Goal: Task Accomplishment & Management: Complete application form

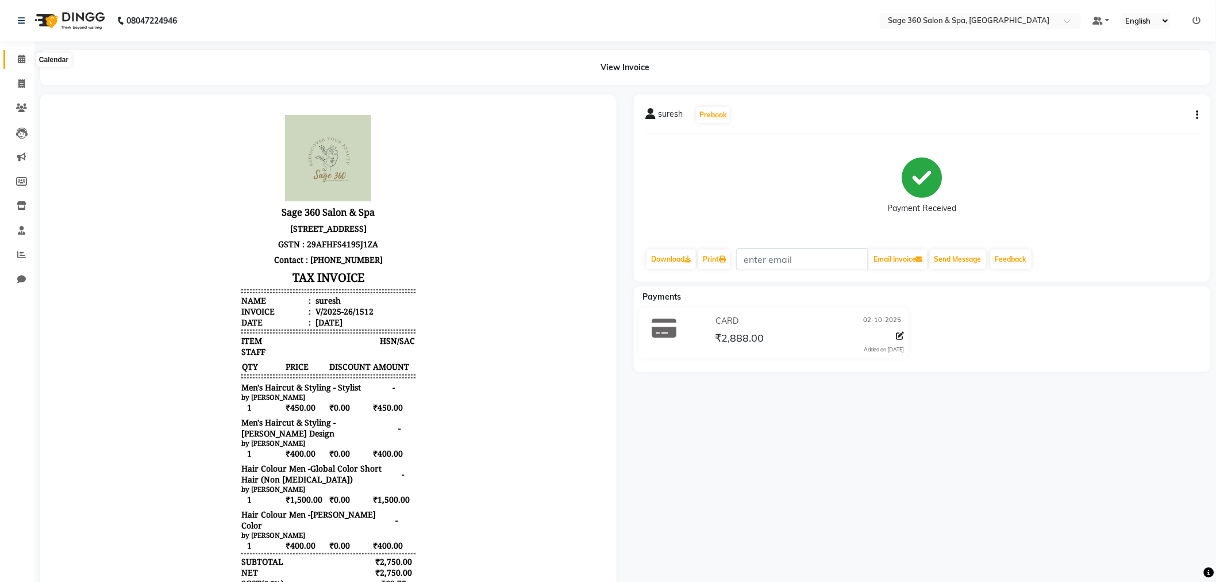
drag, startPoint x: 0, startPoint y: 0, endPoint x: 20, endPoint y: 56, distance: 59.6
click at [20, 56] on icon at bounding box center [21, 59] width 7 height 9
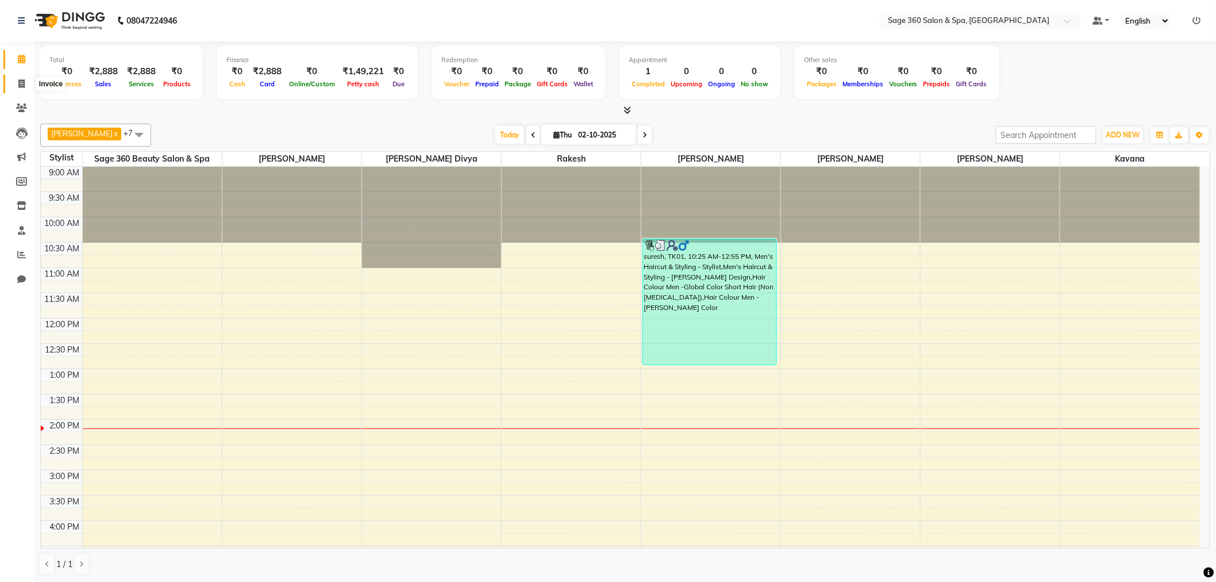
click at [18, 86] on icon at bounding box center [21, 83] width 6 height 9
select select "service"
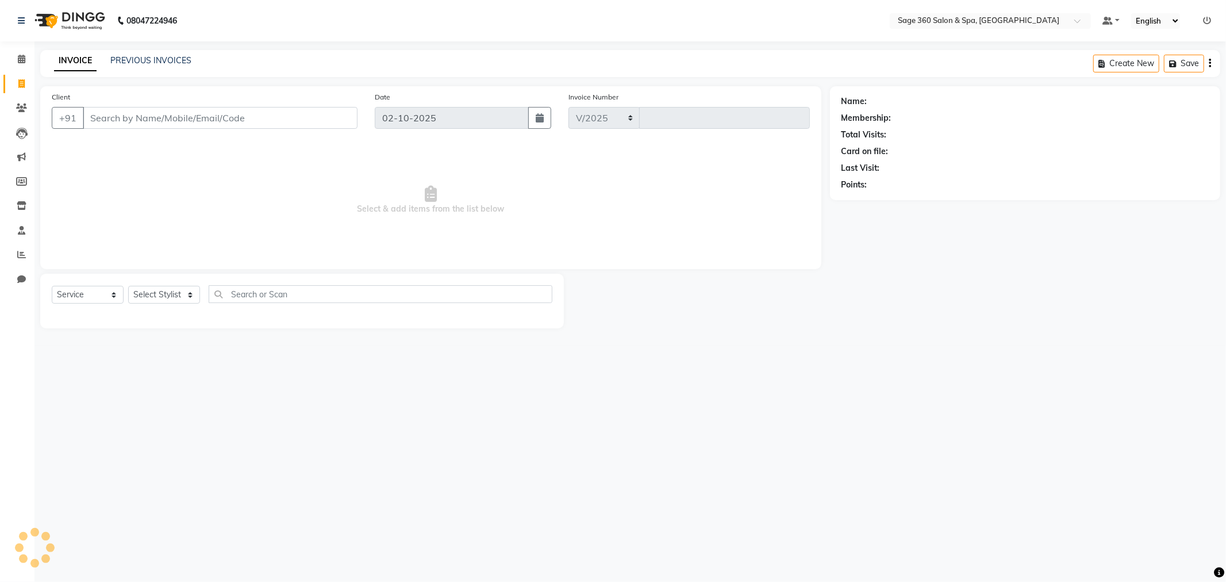
select select "7678"
type input "1513"
click at [213, 294] on select "Select Stylist [PERSON_NAME] [PERSON_NAME] Kavana [PERSON_NAME] [PERSON_NAME] […" at bounding box center [176, 295] width 97 height 18
select select "71259"
click at [128, 286] on select "Select Stylist [PERSON_NAME] [PERSON_NAME] Kavana [PERSON_NAME] [PERSON_NAME] […" at bounding box center [176, 295] width 97 height 18
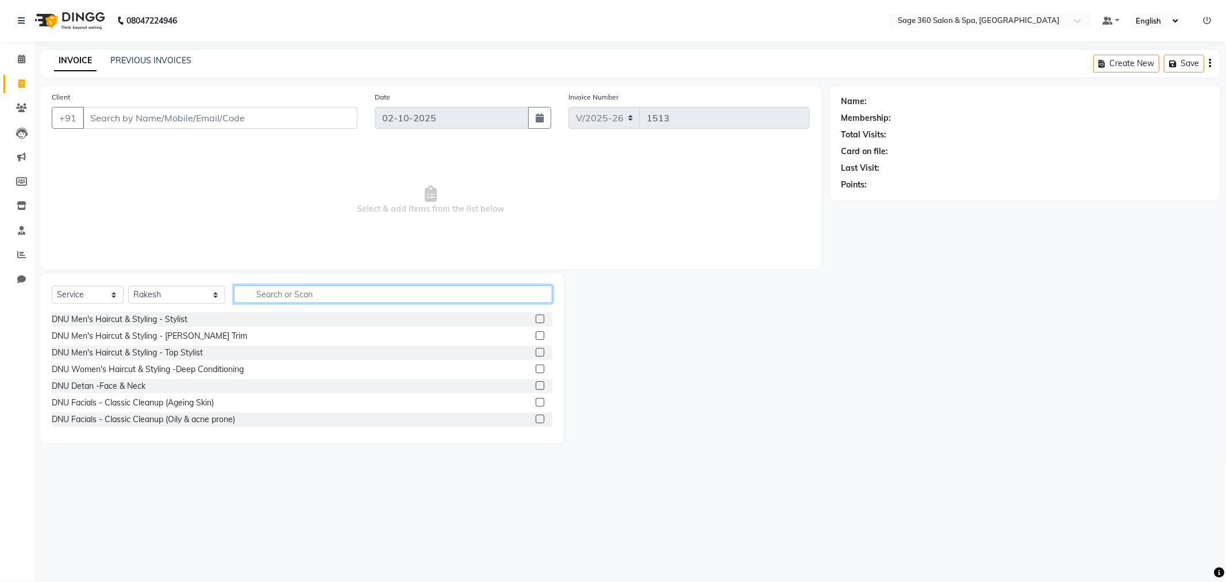
click at [264, 294] on input "text" at bounding box center [393, 294] width 318 height 18
click at [102, 298] on select "Select Service Product Membership Package Voucher Prepaid Gift Card" at bounding box center [88, 295] width 72 height 18
select select "package"
click at [52, 286] on select "Select Service Product Membership Package Voucher Prepaid Gift Card" at bounding box center [88, 295] width 72 height 18
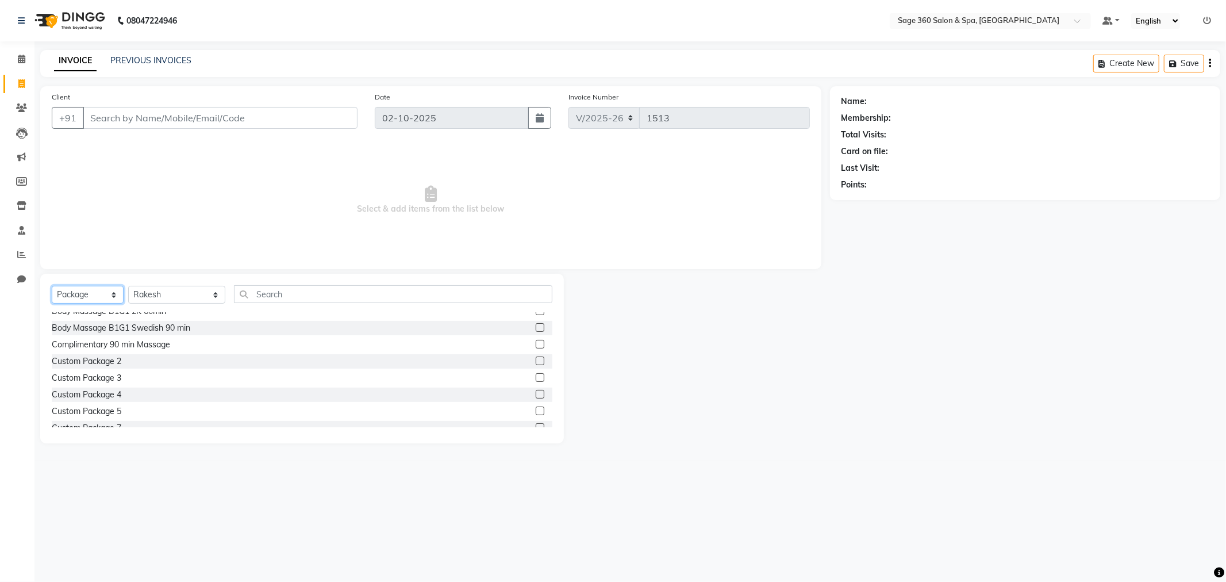
scroll to position [128, 0]
click at [135, 375] on div "Body Massage B1G1 2K 60min" at bounding box center [109, 375] width 114 height 12
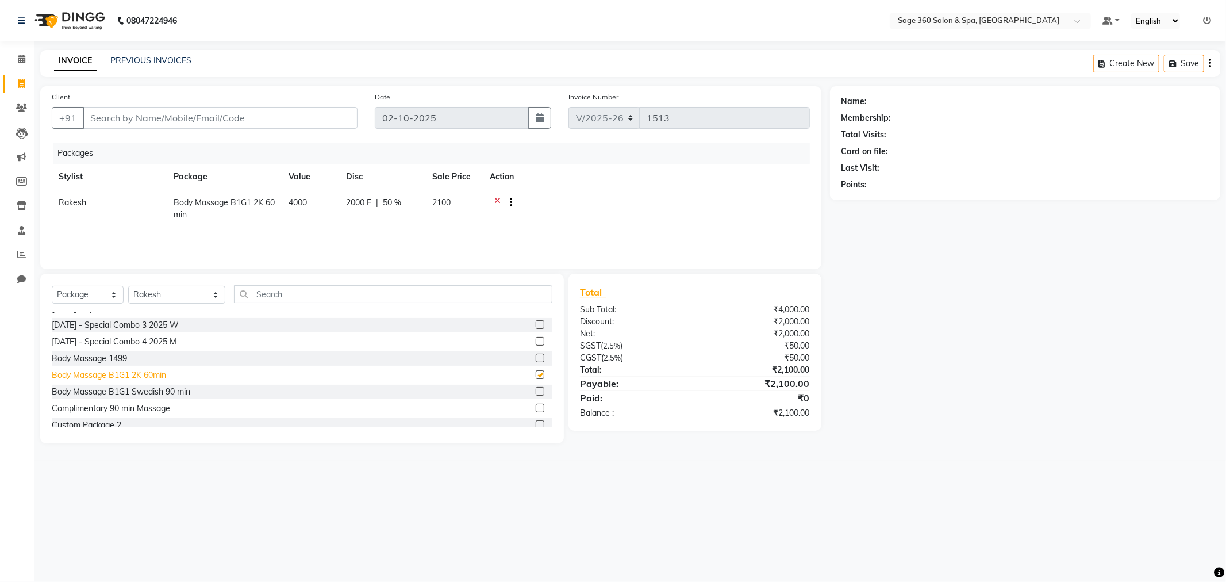
checkbox input "false"
click at [725, 581] on html "08047224946 Select Location × Sage 360 Salon & Spa, Hadosiddapura Default Panel…" at bounding box center [613, 291] width 1226 height 582
click at [366, 47] on div "08047224946 Select Location × Sage 360 Salon & Spa, Hadosiddapura Default Panel…" at bounding box center [613, 291] width 1226 height 582
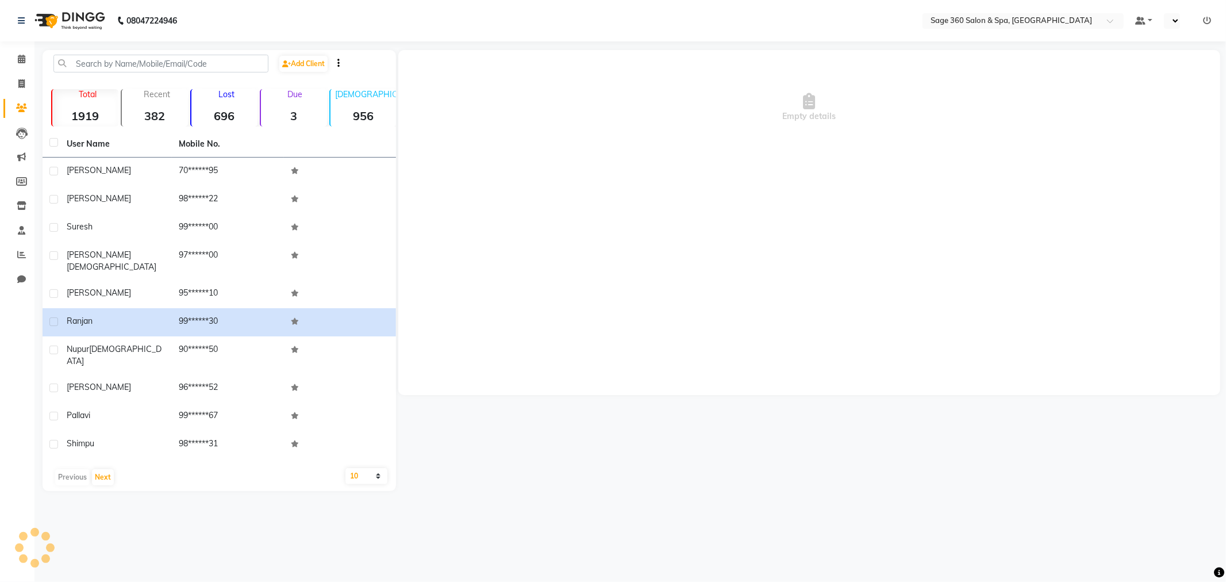
select select "en"
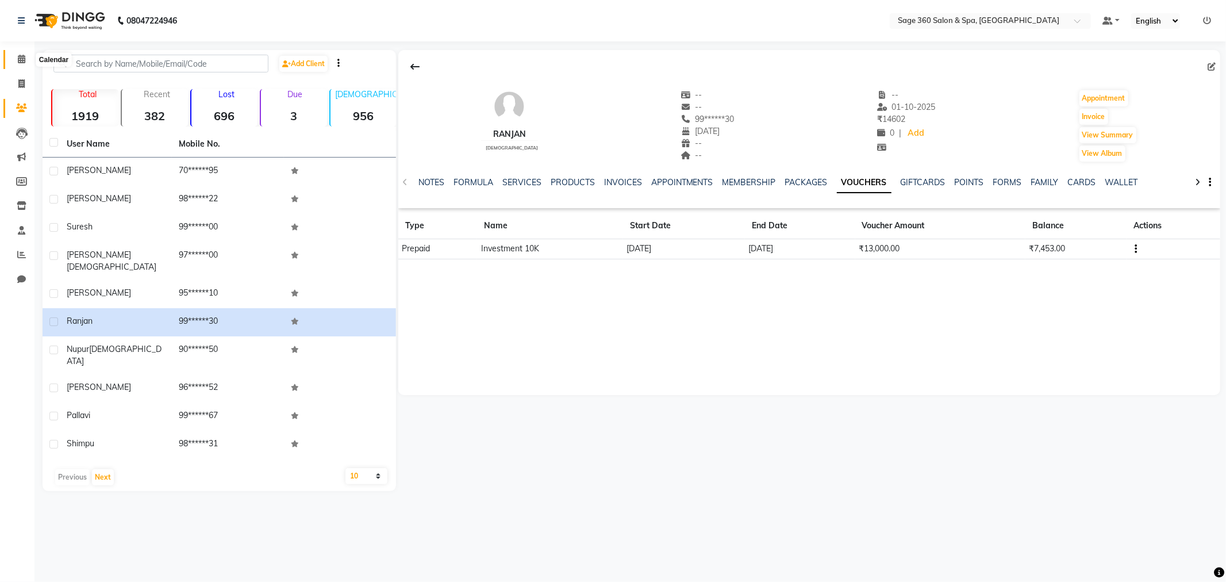
click at [24, 59] on icon at bounding box center [21, 59] width 7 height 9
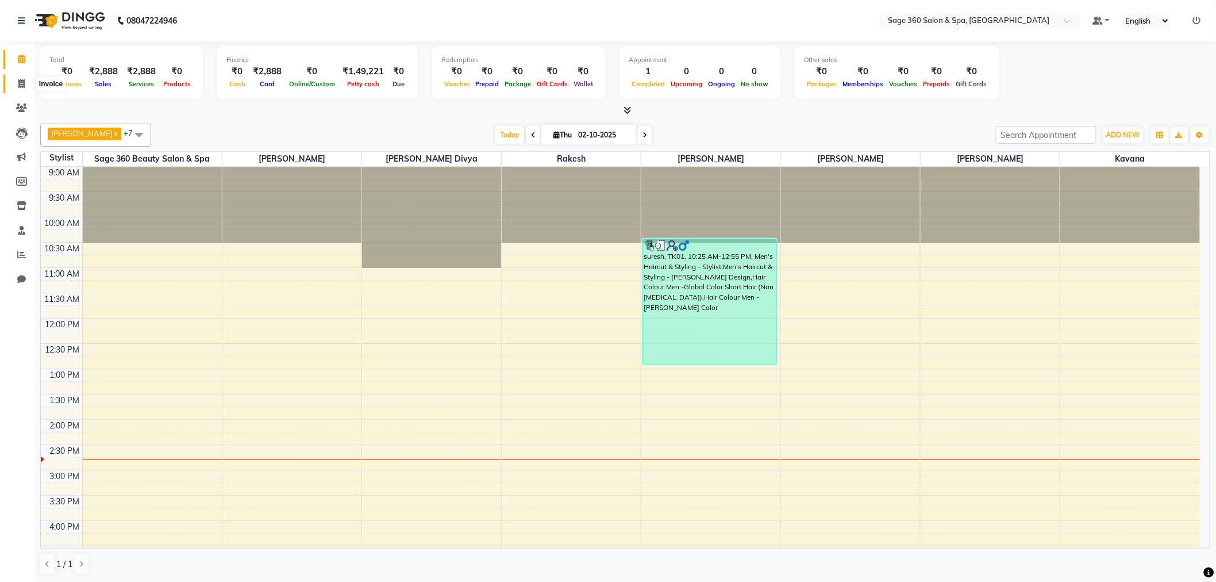
click at [18, 83] on icon at bounding box center [21, 83] width 6 height 9
select select "7678"
select select "service"
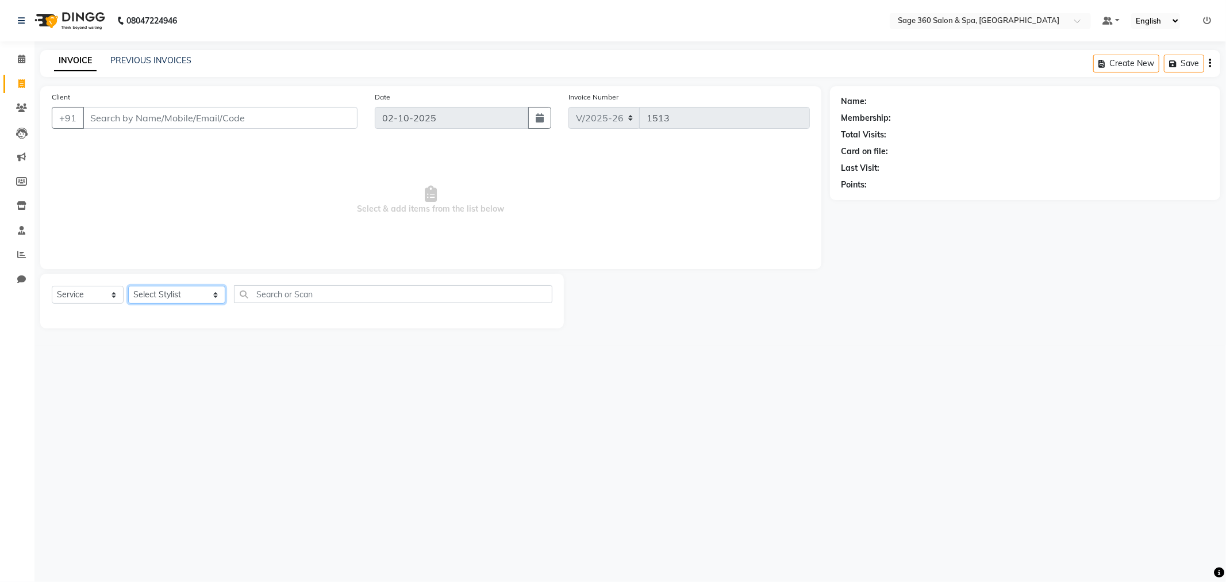
click at [162, 294] on select "Select Stylist [PERSON_NAME] [PERSON_NAME] Kavana [PERSON_NAME] [PERSON_NAME] […" at bounding box center [176, 295] width 97 height 18
select select "83083"
click at [128, 286] on select "Select Stylist [PERSON_NAME] [PERSON_NAME] Kavana [PERSON_NAME] [PERSON_NAME] […" at bounding box center [176, 295] width 97 height 18
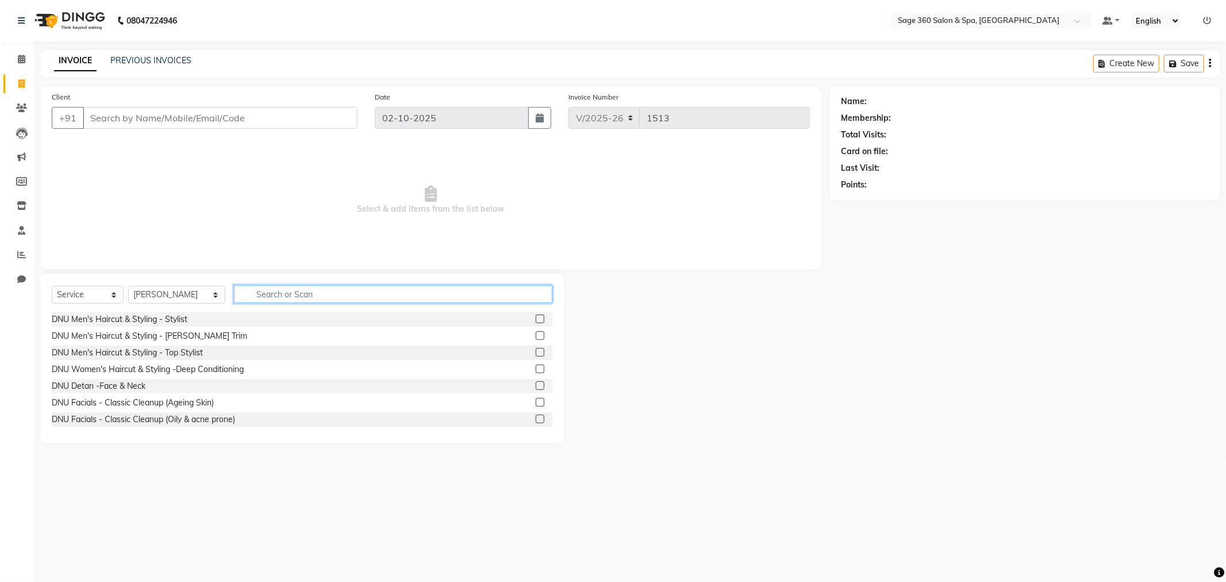
click at [259, 294] on input "text" at bounding box center [393, 294] width 318 height 18
type input "sty"
click at [536, 418] on label at bounding box center [540, 418] width 9 height 9
click at [536, 418] on input "checkbox" at bounding box center [539, 418] width 7 height 7
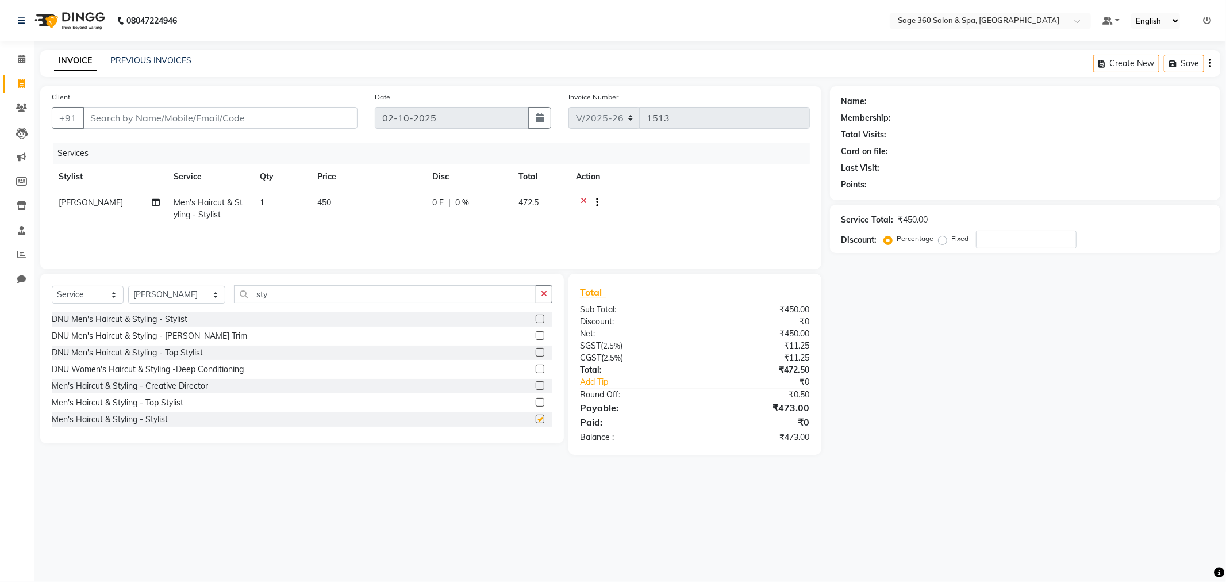
checkbox input "false"
click at [110, 114] on input "Client" at bounding box center [220, 118] width 275 height 22
type input "7"
type input "0"
click at [110, 145] on span "[PERSON_NAME]" at bounding box center [134, 143] width 74 height 11
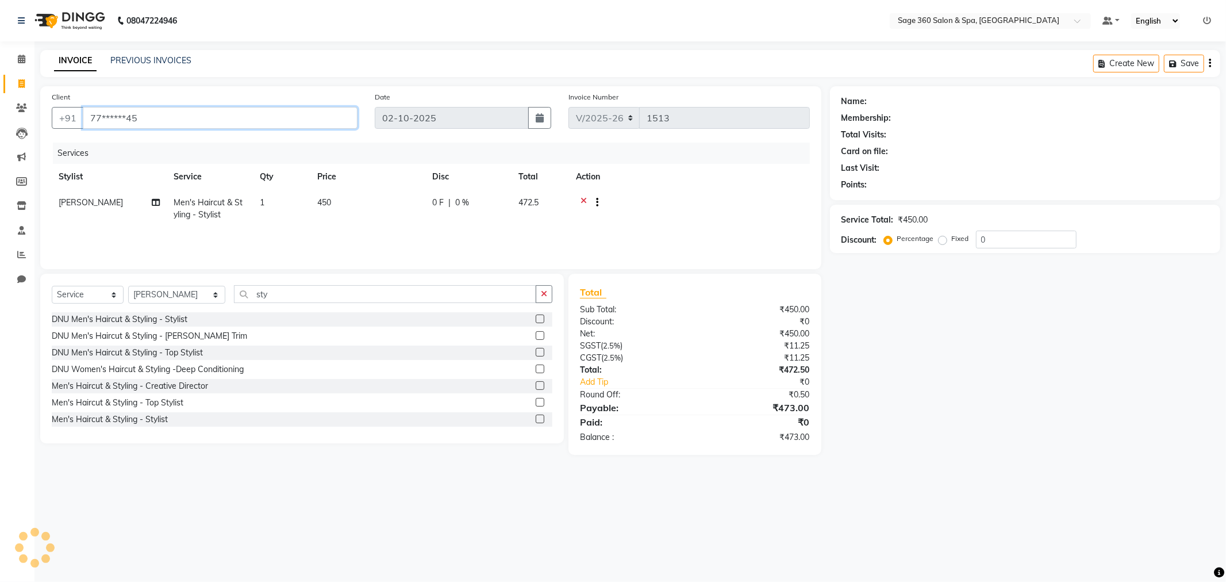
type input "77******45"
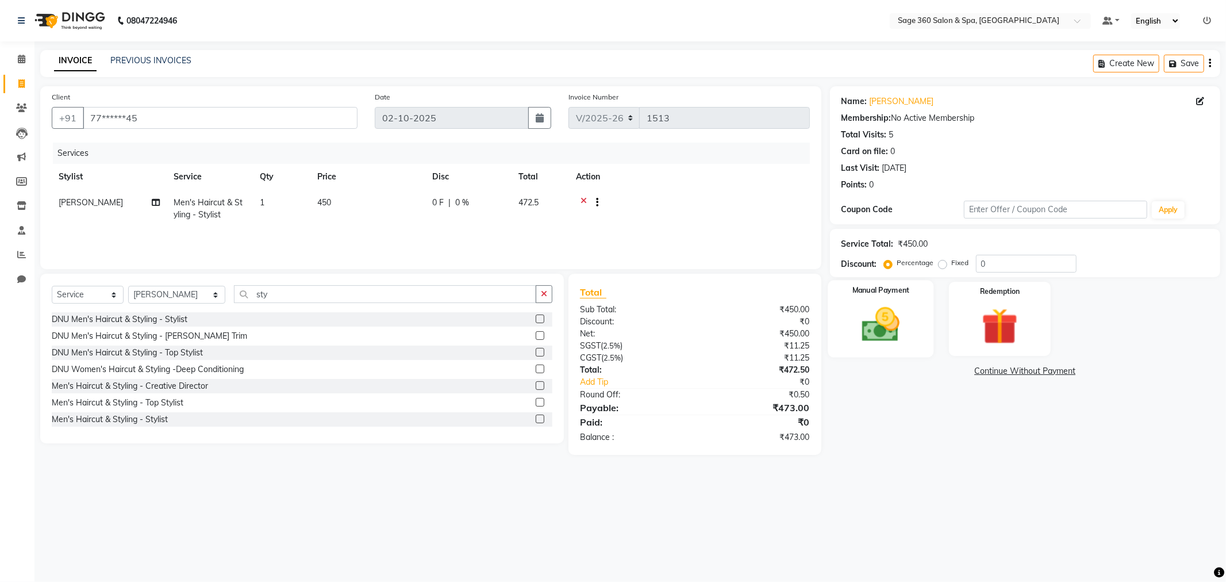
click at [868, 325] on img at bounding box center [880, 325] width 61 height 44
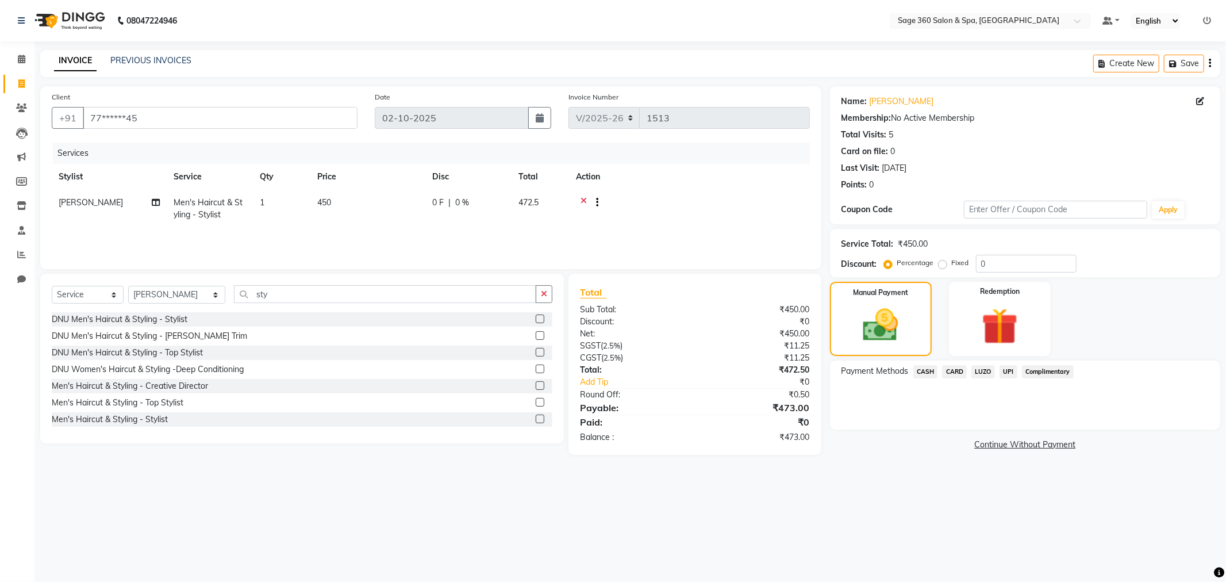
click at [954, 370] on span "CARD" at bounding box center [954, 371] width 25 height 13
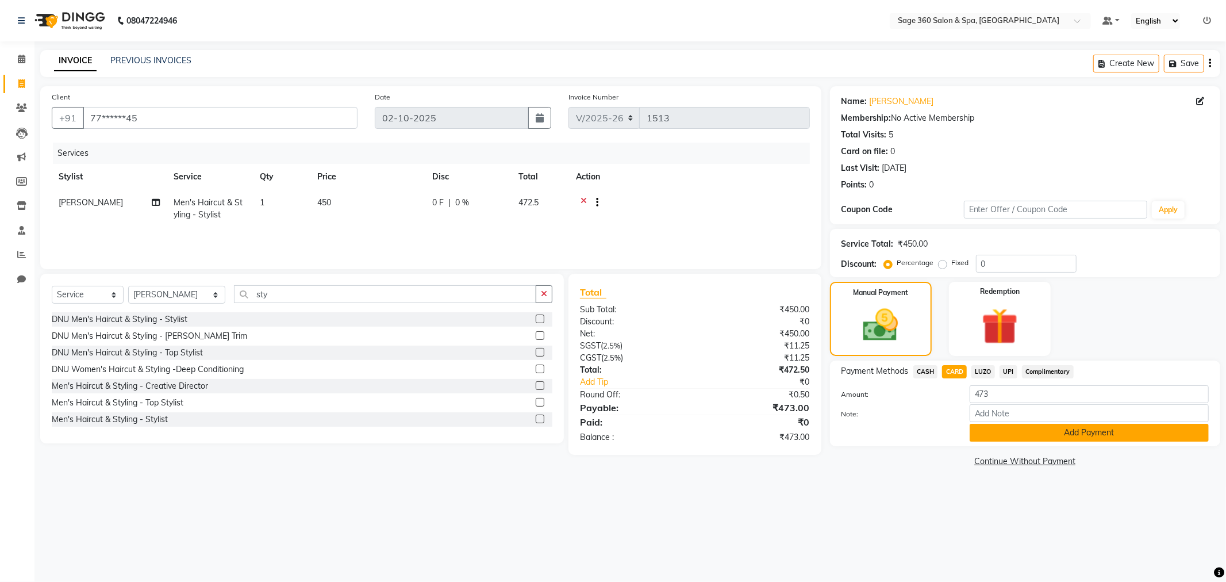
click at [1047, 437] on button "Add Payment" at bounding box center [1088, 432] width 239 height 18
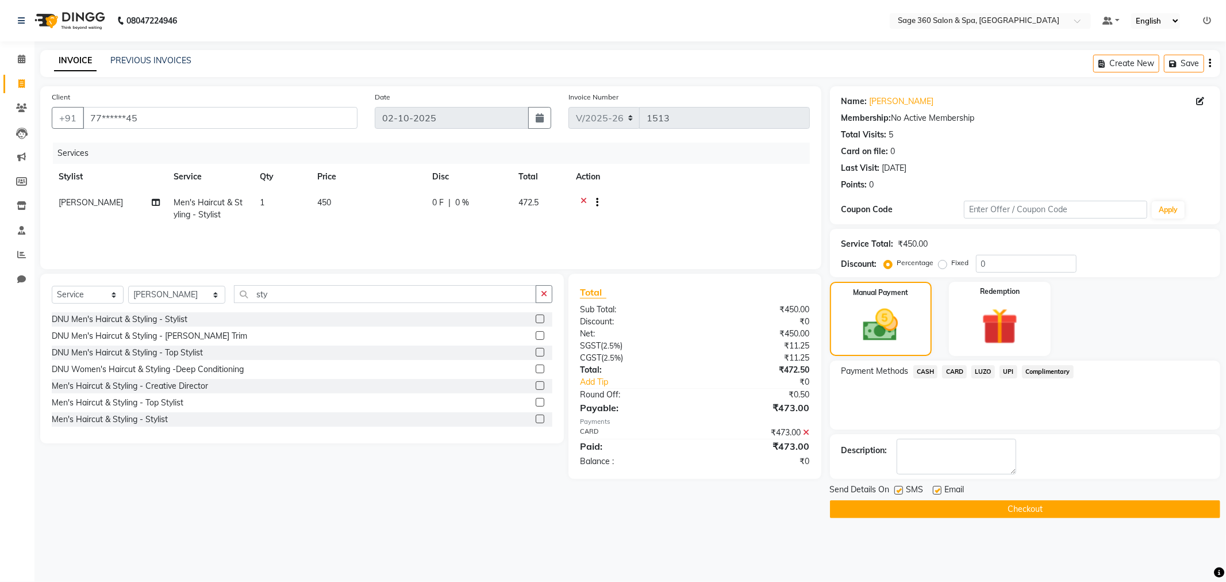
click at [934, 490] on label at bounding box center [937, 490] width 9 height 9
click at [934, 490] on input "checkbox" at bounding box center [936, 490] width 7 height 7
checkbox input "false"
click at [969, 509] on button "Checkout" at bounding box center [1025, 509] width 390 height 18
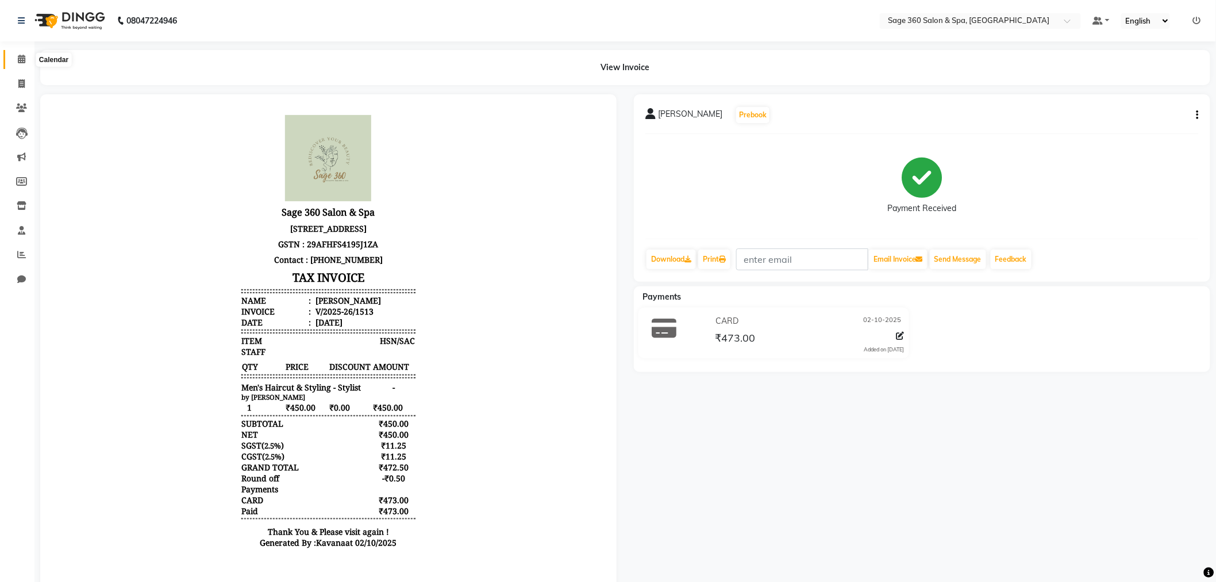
click at [20, 59] on icon at bounding box center [21, 59] width 7 height 9
